Goal: Transaction & Acquisition: Purchase product/service

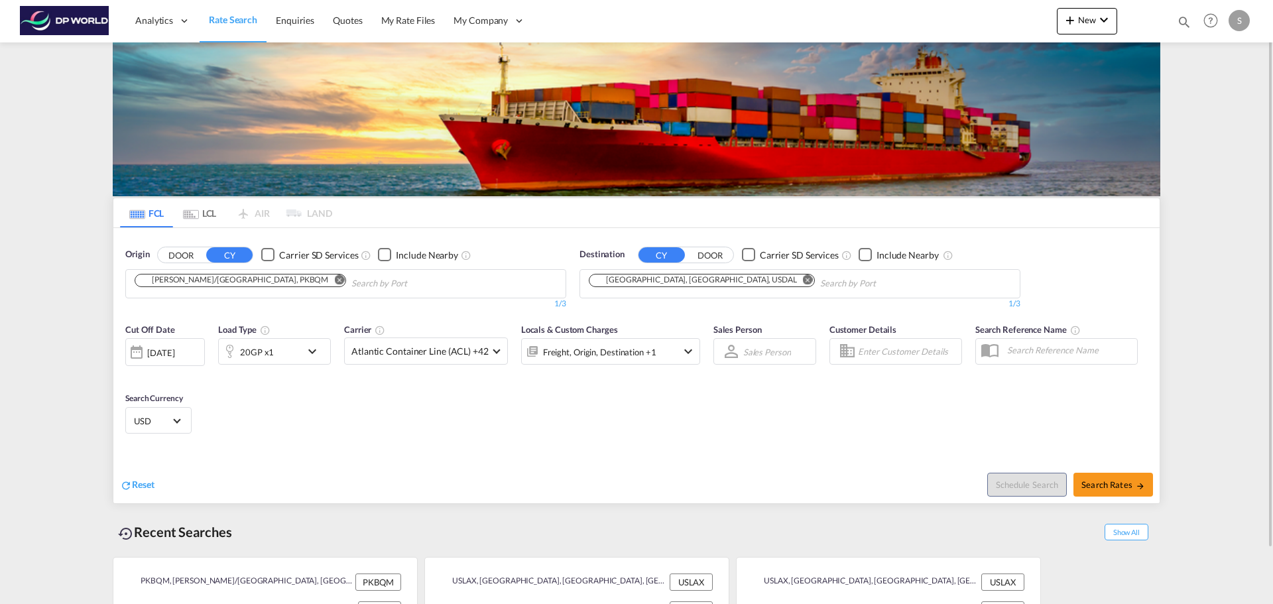
click at [367, 288] on input "Chips input." at bounding box center [414, 283] width 126 height 21
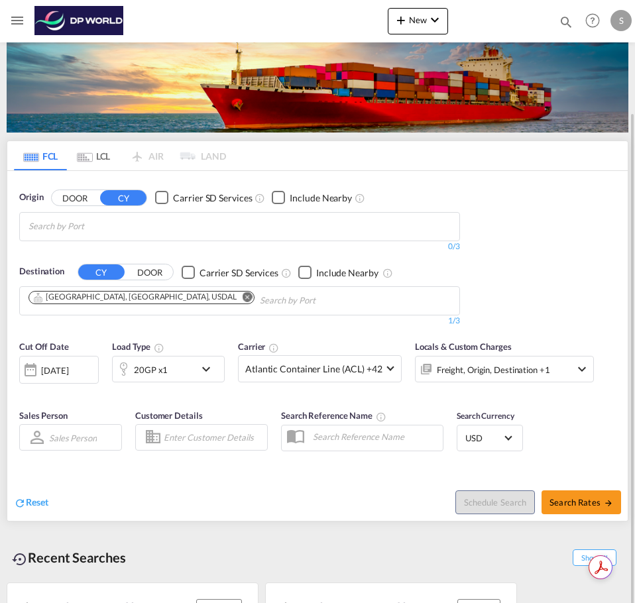
scroll to position [60, 0]
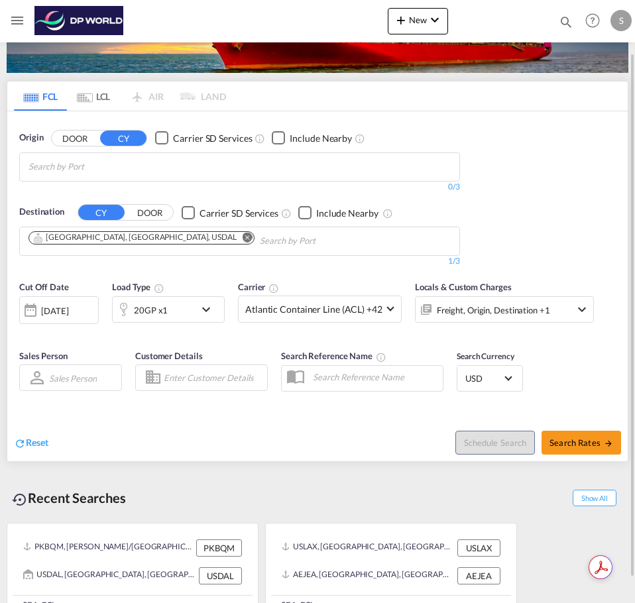
click at [225, 176] on body "Analytics Dashboard Rate Search Enquiries Quotes My Rate Files My Company" at bounding box center [317, 301] width 635 height 603
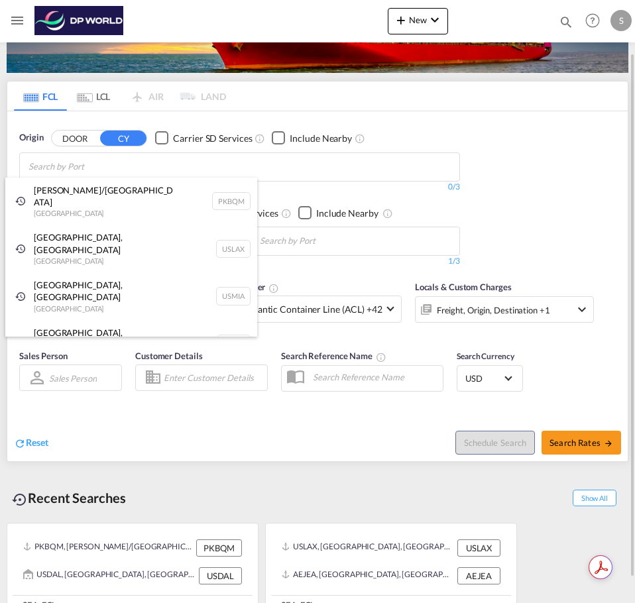
click at [224, 165] on body "Analytics Dashboard Rate Search Enquiries Quotes My Rate Files My Company" at bounding box center [317, 301] width 635 height 603
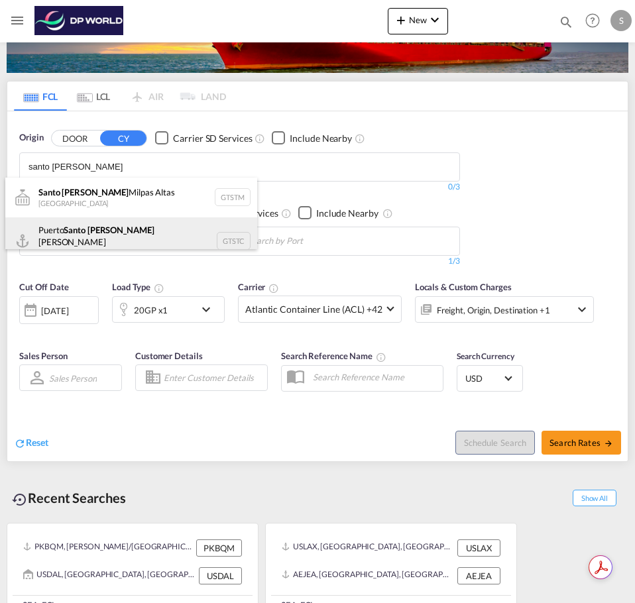
type input "santo [PERSON_NAME]"
click at [200, 232] on div "Puerto Santo [PERSON_NAME] Guatemala GTSTC" at bounding box center [131, 241] width 252 height 48
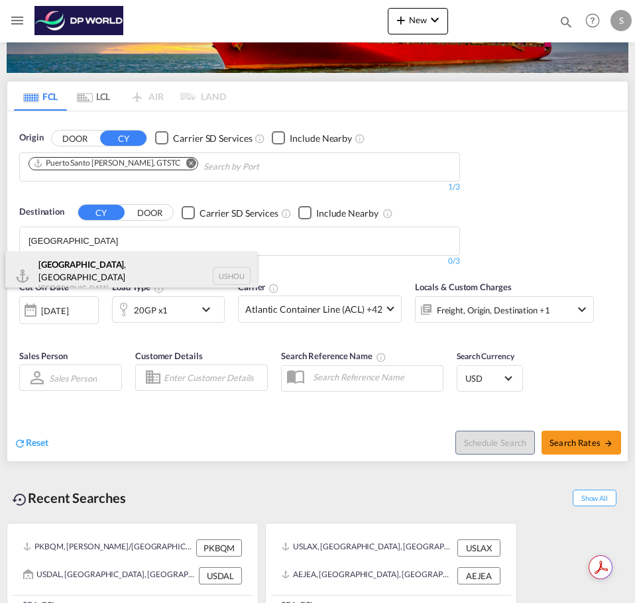
type input "[GEOGRAPHIC_DATA]"
click at [158, 279] on div "[GEOGRAPHIC_DATA] , [GEOGRAPHIC_DATA] [GEOGRAPHIC_DATA] USHOU" at bounding box center [131, 276] width 252 height 48
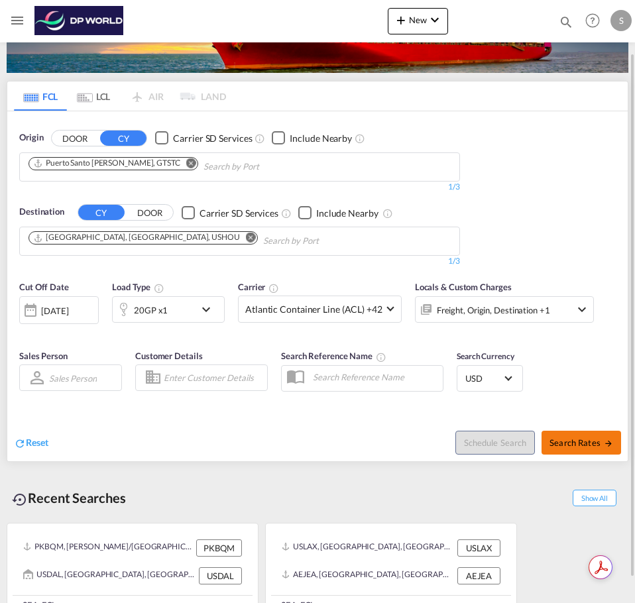
click at [578, 433] on button "Search Rates" at bounding box center [582, 443] width 80 height 24
type input "GTSTC to USHOU / [DATE]"
